Goal: Complete application form

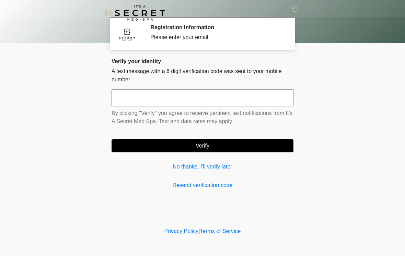
click at [123, 105] on input "text" at bounding box center [202, 97] width 182 height 17
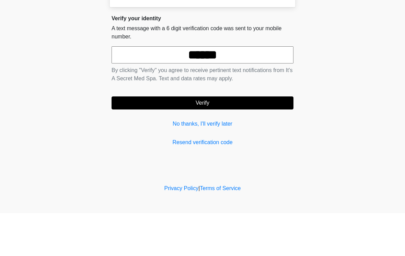
type input "******"
click at [249, 139] on button "Verify" at bounding box center [202, 145] width 182 height 13
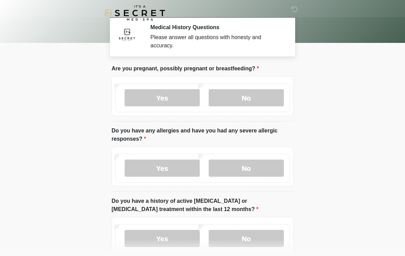
click at [259, 100] on label "No" at bounding box center [246, 97] width 75 height 17
click at [244, 166] on label "No" at bounding box center [246, 168] width 75 height 17
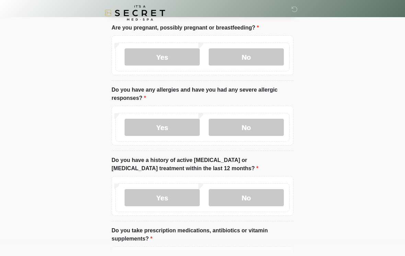
scroll to position [55, 0]
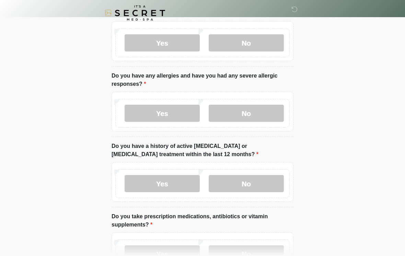
click at [258, 189] on label "No" at bounding box center [246, 183] width 75 height 17
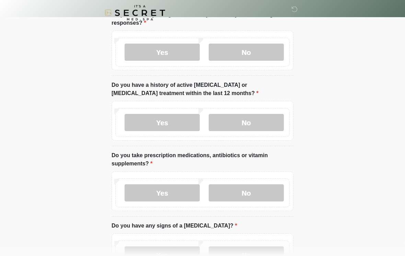
scroll to position [123, 0]
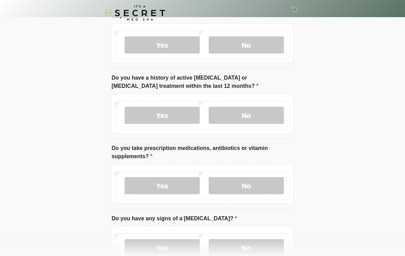
click at [168, 185] on label "Yes" at bounding box center [162, 185] width 75 height 17
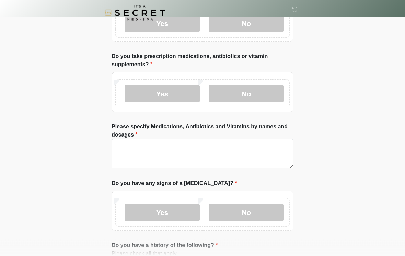
scroll to position [218, 0]
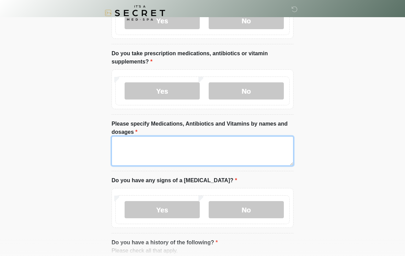
click at [244, 156] on textarea "Please specify Medications, Antibiotics and Vitamins by names and dosages" at bounding box center [202, 150] width 182 height 29
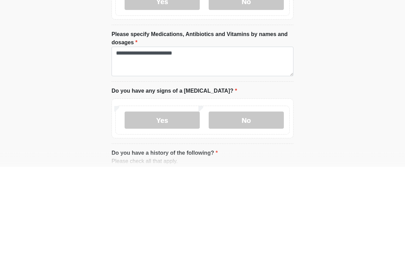
scroll to position [307, 0]
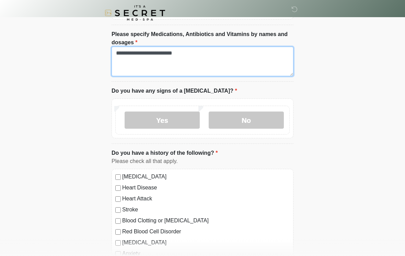
click at [144, 51] on textarea "**********" at bounding box center [202, 61] width 182 height 29
click at [245, 59] on textarea "**********" at bounding box center [202, 61] width 182 height 29
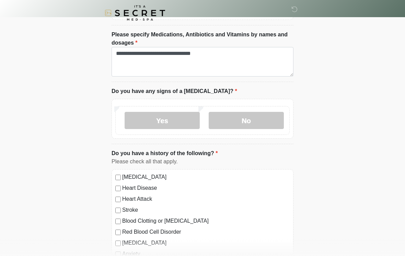
scroll to position [307, 0]
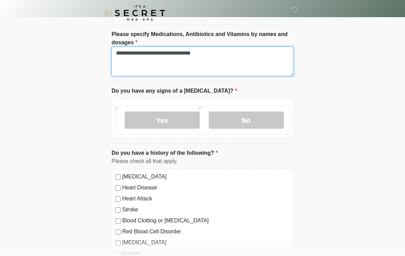
type textarea "**********"
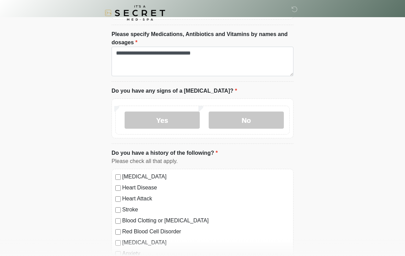
click at [262, 119] on label "No" at bounding box center [246, 119] width 75 height 17
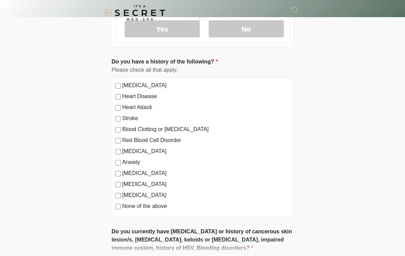
scroll to position [404, 0]
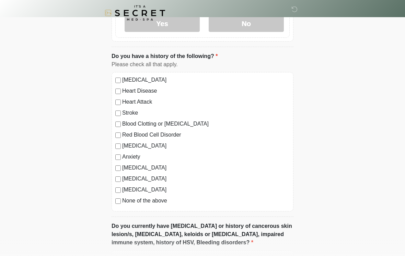
click at [157, 192] on label "[MEDICAL_DATA]" at bounding box center [205, 190] width 167 height 8
click at [138, 189] on label "[MEDICAL_DATA]" at bounding box center [205, 190] width 167 height 8
click at [159, 199] on label "None of the above" at bounding box center [205, 201] width 167 height 8
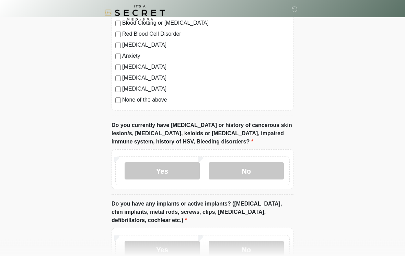
scroll to position [510, 0]
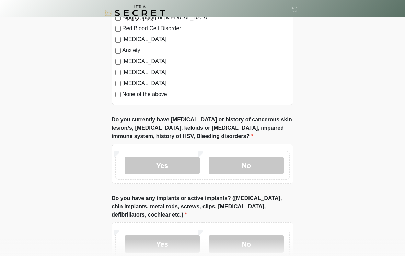
click at [259, 168] on label "No" at bounding box center [246, 165] width 75 height 17
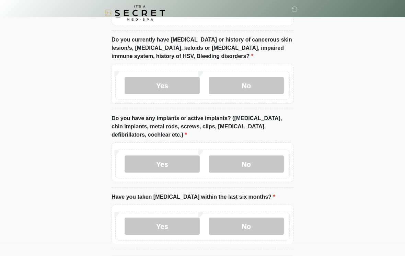
scroll to position [594, 0]
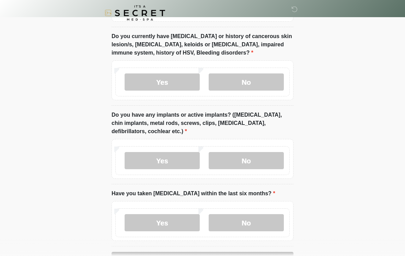
click at [174, 164] on label "Yes" at bounding box center [162, 160] width 75 height 17
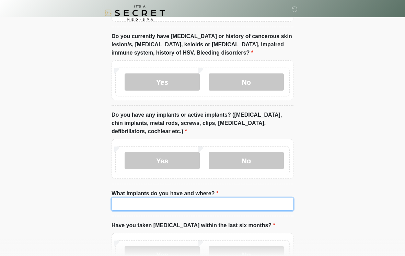
click at [247, 200] on input "What implants do you have and where?" at bounding box center [202, 204] width 182 height 13
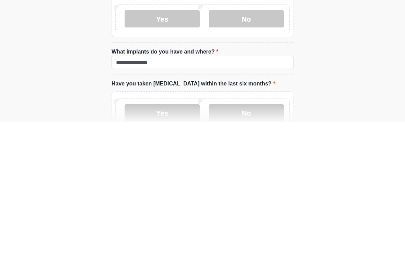
scroll to position [659, 0]
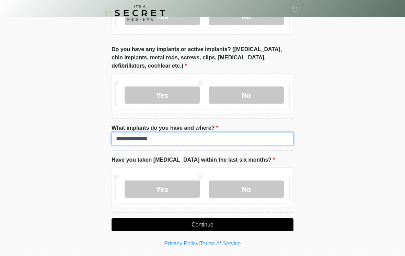
type input "**********"
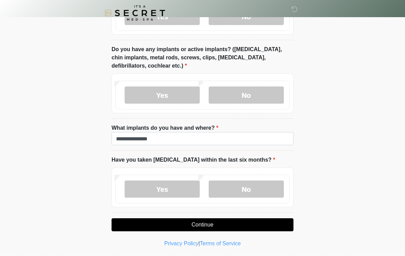
click at [254, 185] on label "No" at bounding box center [246, 188] width 75 height 17
click at [263, 218] on button "Continue" at bounding box center [202, 224] width 182 height 13
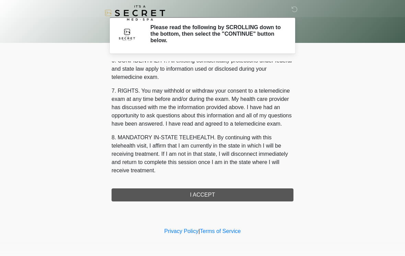
scroll to position [279, 0]
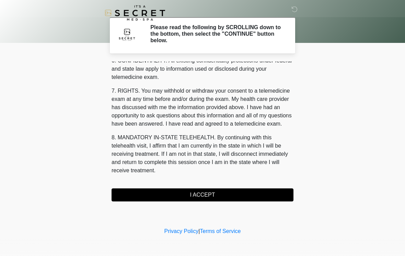
click at [255, 199] on button "I ACCEPT" at bounding box center [202, 194] width 182 height 13
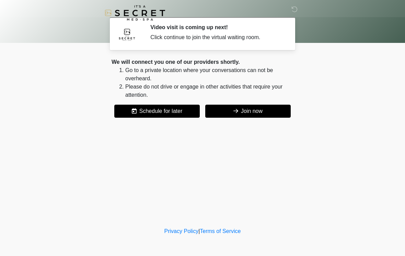
click at [230, 105] on button "Join now" at bounding box center [247, 111] width 85 height 13
